Goal: Transaction & Acquisition: Purchase product/service

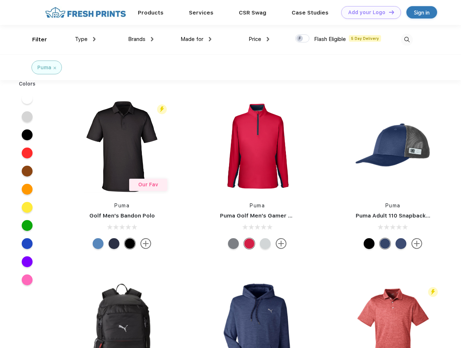
scroll to position [0, 0]
click at [369, 12] on link "Add your Logo Design Tool" at bounding box center [372, 12] width 60 height 13
click at [0, 0] on div "Design Tool" at bounding box center [0, 0] width 0 height 0
click at [389, 12] on link "Add your Logo Design Tool" at bounding box center [372, 12] width 60 height 13
click at [35, 39] on div "Filter" at bounding box center [39, 39] width 15 height 8
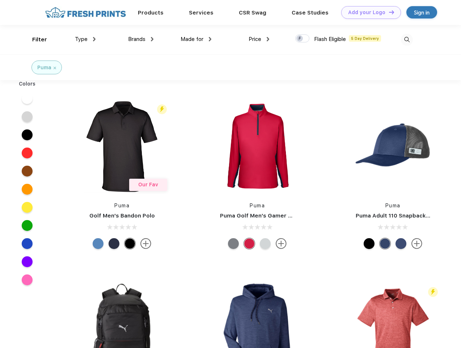
click at [85, 39] on span "Type" at bounding box center [81, 39] width 13 height 7
click at [141, 39] on span "Brands" at bounding box center [136, 39] width 17 height 7
click at [196, 39] on span "Made for" at bounding box center [192, 39] width 23 height 7
click at [259, 39] on span "Price" at bounding box center [255, 39] width 13 height 7
click at [303, 39] on div at bounding box center [303, 38] width 14 height 8
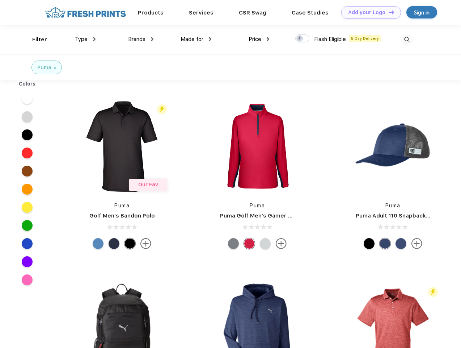
click at [300, 39] on input "checkbox" at bounding box center [298, 36] width 5 height 5
click at [407, 39] on img at bounding box center [407, 40] width 12 height 12
